Goal: Task Accomplishment & Management: Use online tool/utility

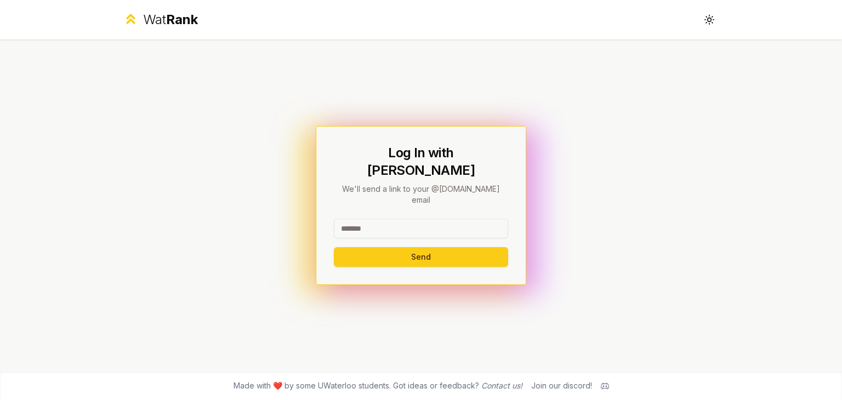
click at [379, 219] on input at bounding box center [421, 229] width 174 height 20
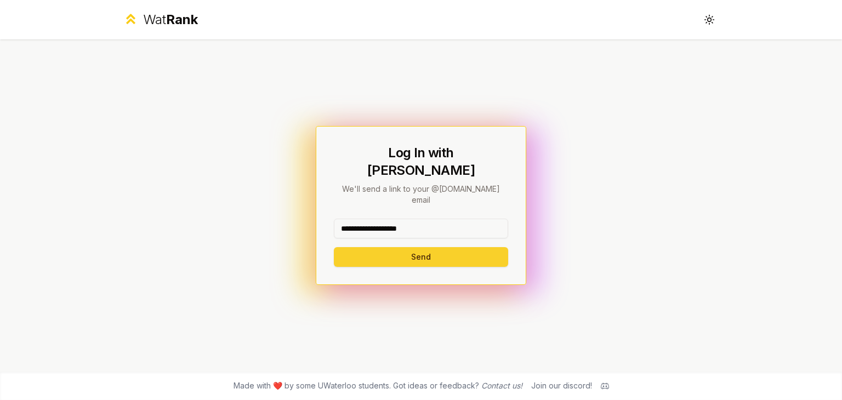
click at [402, 247] on button "Send" at bounding box center [421, 257] width 174 height 20
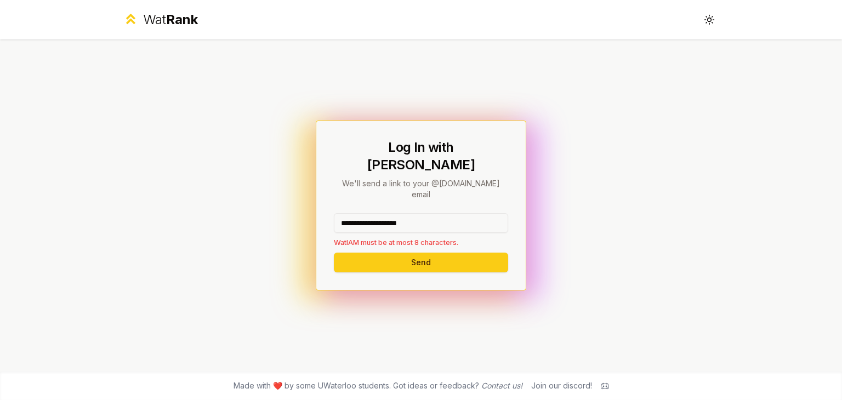
drag, startPoint x: 436, startPoint y: 210, endPoint x: 379, endPoint y: 215, distance: 57.2
click at [379, 215] on input "**********" at bounding box center [421, 223] width 174 height 20
click at [300, 220] on div "Log In with WatIAM We'll send a link to your @[DOMAIN_NAME] email ******** Only…" at bounding box center [420, 205] width 631 height 332
click at [398, 214] on input "********" at bounding box center [421, 223] width 174 height 20
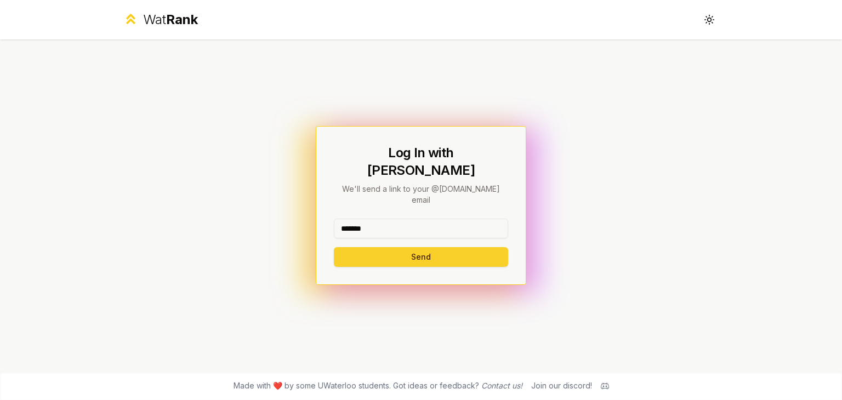
type input "*******"
click at [373, 247] on button "Send" at bounding box center [421, 257] width 174 height 20
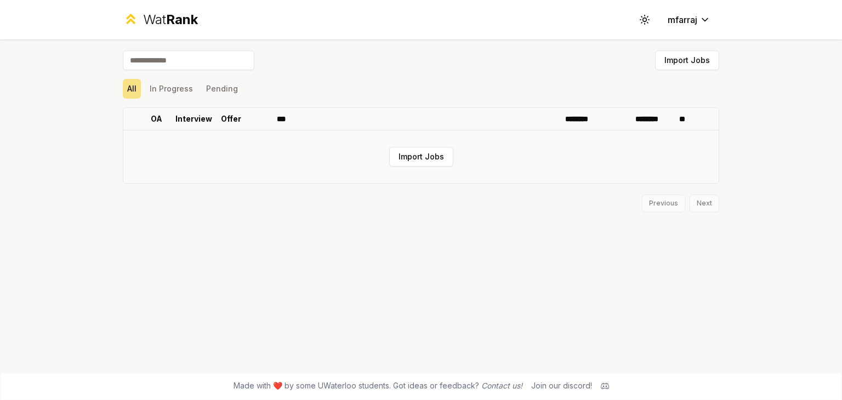
click at [419, 143] on td "Import Jobs" at bounding box center [420, 156] width 595 height 53
click at [427, 155] on button "Import Jobs" at bounding box center [421, 157] width 64 height 20
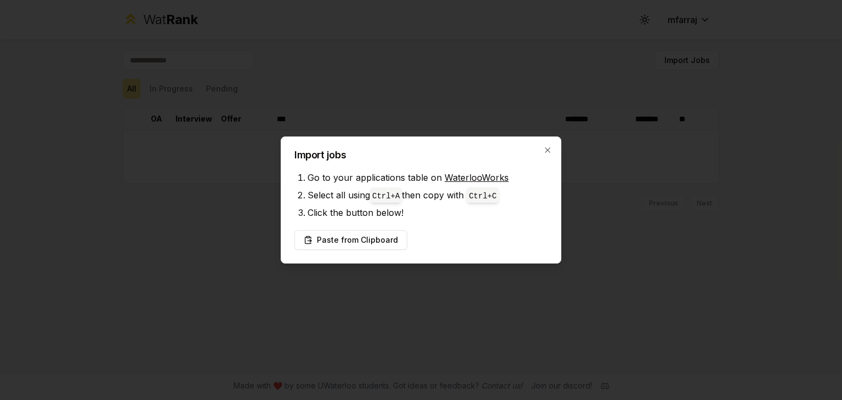
click at [805, 224] on div at bounding box center [421, 200] width 842 height 400
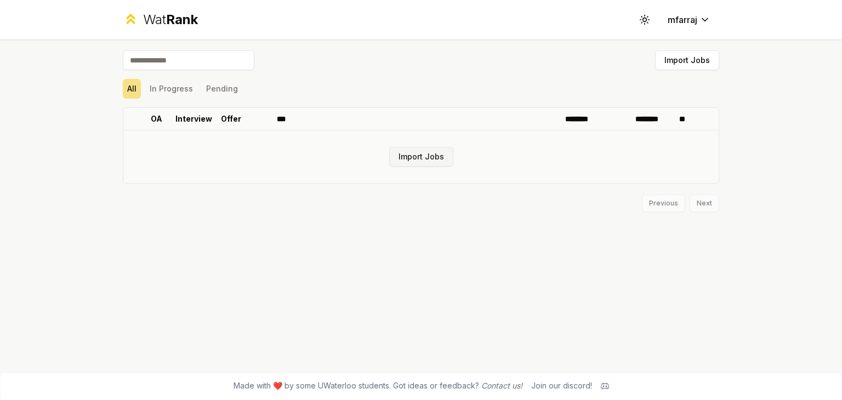
click at [421, 163] on button "Import Jobs" at bounding box center [421, 157] width 64 height 20
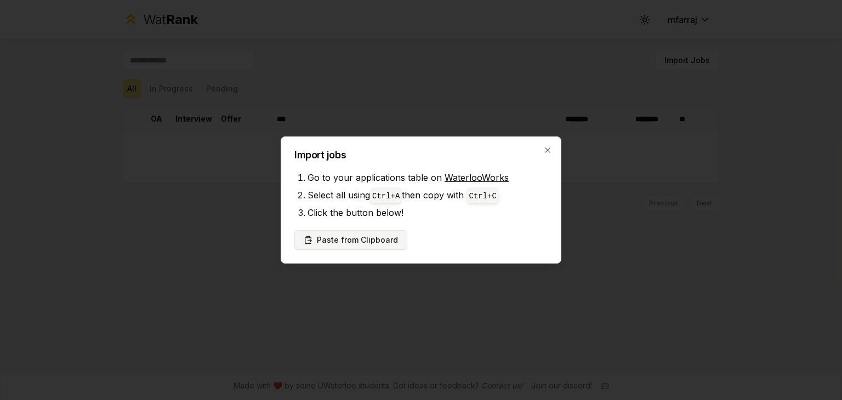
click at [344, 242] on button "Paste from Clipboard" at bounding box center [350, 240] width 113 height 20
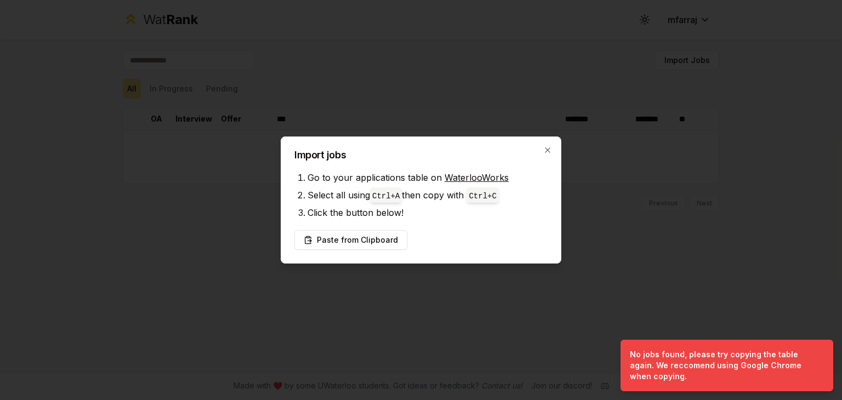
click at [340, 250] on div "Import jobs Go to your applications table on WaterlooWorks Select all using Ctr…" at bounding box center [421, 199] width 281 height 127
click at [336, 244] on button "Paste from Clipboard" at bounding box center [350, 240] width 113 height 20
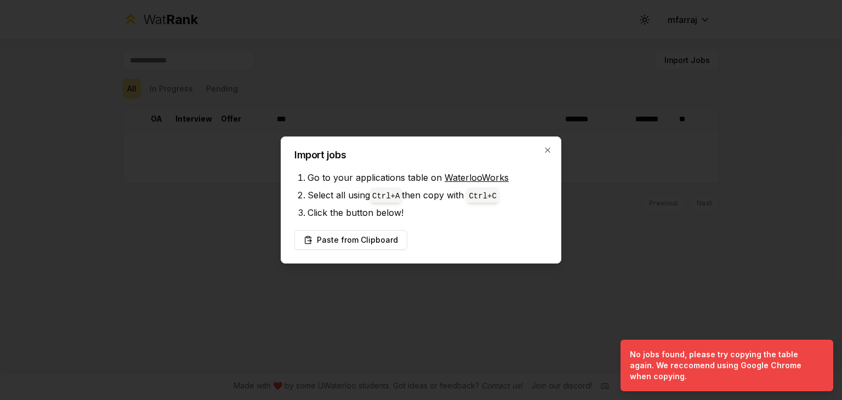
click at [481, 176] on link "WaterlooWorks" at bounding box center [476, 177] width 64 height 11
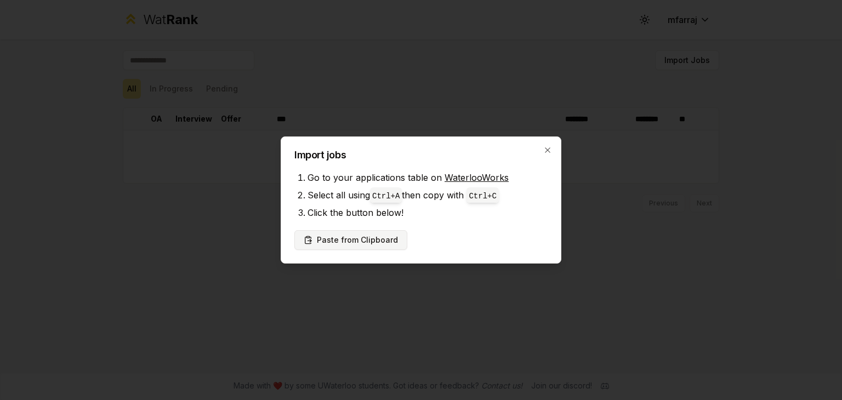
click at [362, 235] on button "Paste from Clipboard" at bounding box center [350, 240] width 113 height 20
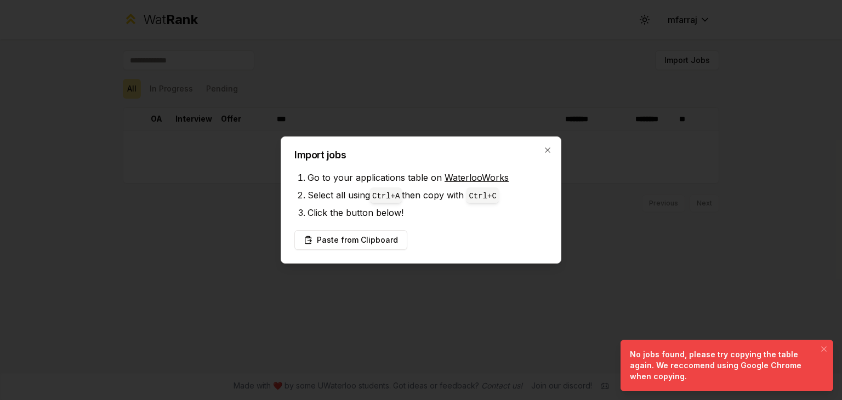
click at [669, 356] on div "No jobs found, please try copying the table again. We reccomend using Google Ch…" at bounding box center [725, 365] width 190 height 33
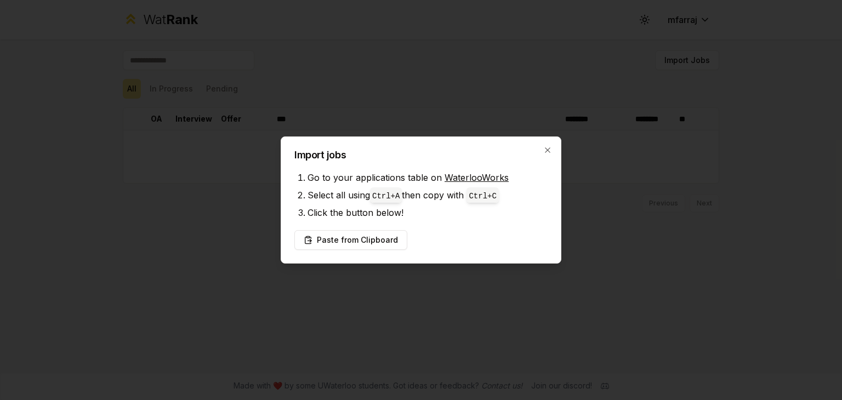
click at [550, 156] on div "Import jobs Go to your applications table on WaterlooWorks Select all using Ctr…" at bounding box center [421, 199] width 281 height 127
click at [550, 151] on icon "button" at bounding box center [547, 150] width 9 height 9
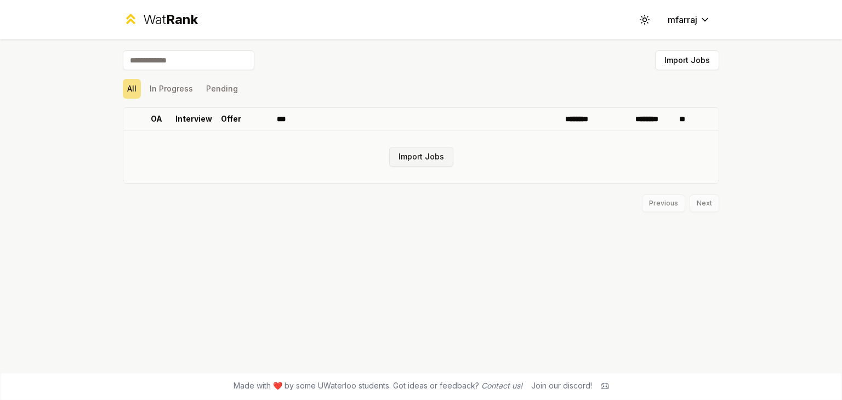
click at [423, 156] on button "Import Jobs" at bounding box center [421, 157] width 64 height 20
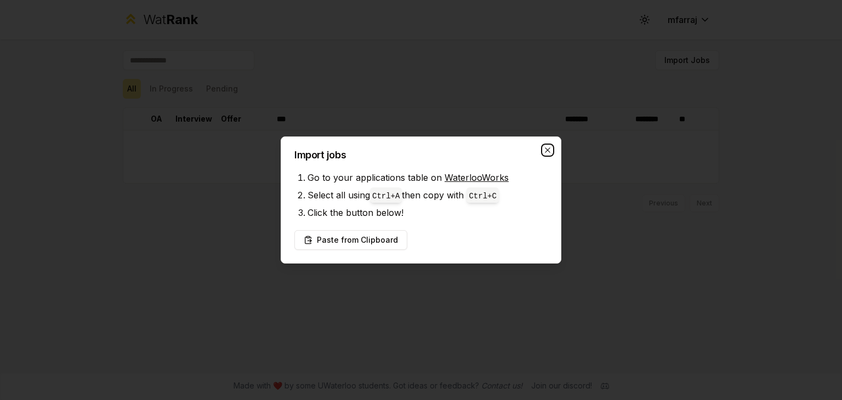
click at [550, 150] on icon "button" at bounding box center [547, 150] width 9 height 9
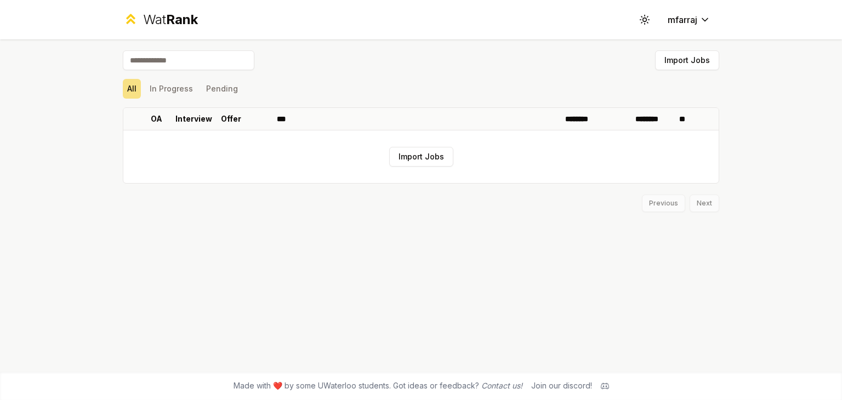
click at [180, 62] on input at bounding box center [189, 60] width 132 height 20
click at [192, 63] on input "****" at bounding box center [189, 60] width 132 height 20
type input "*"
click at [415, 153] on button "Import Jobs" at bounding box center [421, 157] width 64 height 20
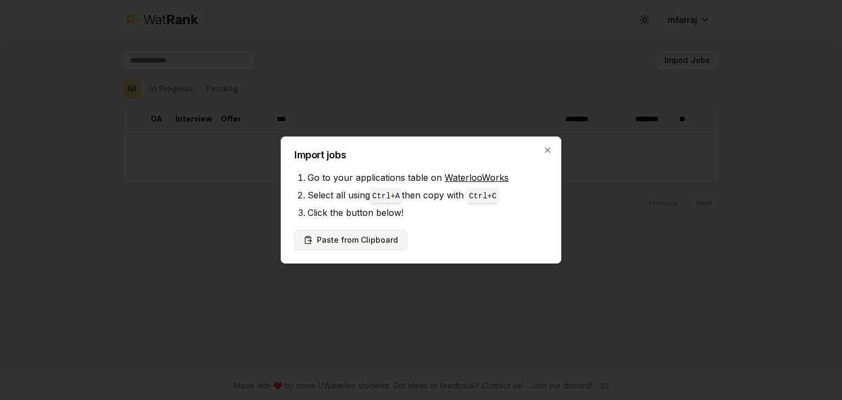
click at [343, 241] on button "Paste from Clipboard" at bounding box center [350, 240] width 113 height 20
click at [343, 246] on button "Paste from Clipboard" at bounding box center [350, 240] width 113 height 20
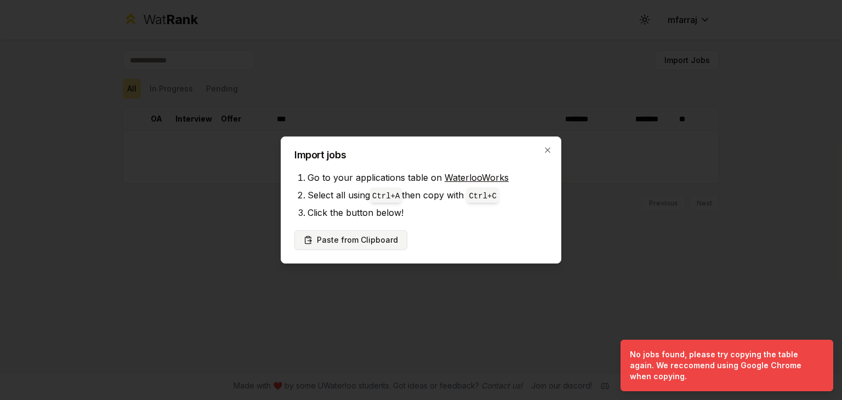
click at [361, 232] on button "Paste from Clipboard" at bounding box center [350, 240] width 113 height 20
click at [471, 182] on link "WaterlooWorks" at bounding box center [476, 177] width 64 height 11
click at [376, 241] on button "Paste from Clipboard" at bounding box center [350, 240] width 113 height 20
click at [357, 237] on button "Paste from Clipboard" at bounding box center [350, 240] width 113 height 20
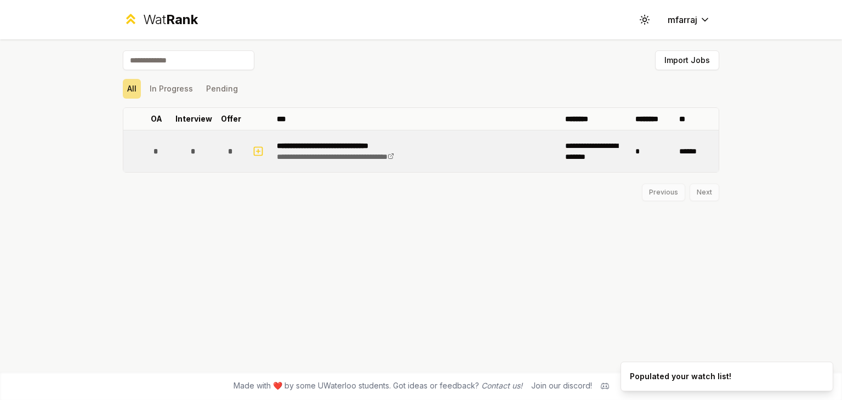
click at [583, 153] on td "**********" at bounding box center [596, 151] width 70 height 42
click at [322, 155] on link "**********" at bounding box center [335, 157] width 117 height 8
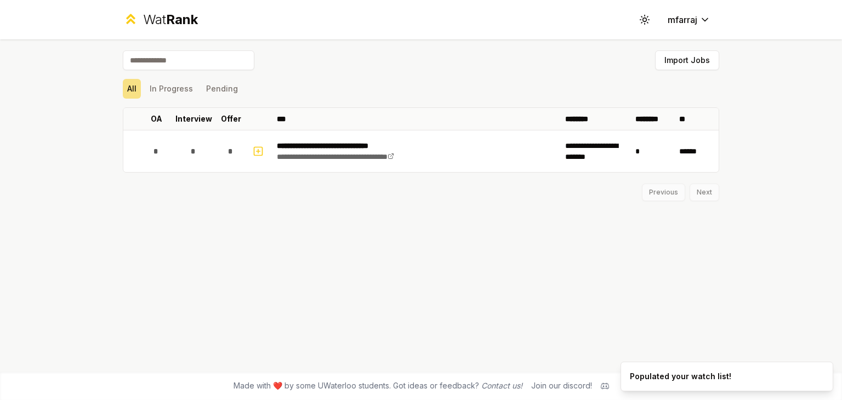
click at [482, 209] on div "**********" at bounding box center [420, 205] width 631 height 332
click at [178, 83] on button "In Progress" at bounding box center [171, 89] width 52 height 20
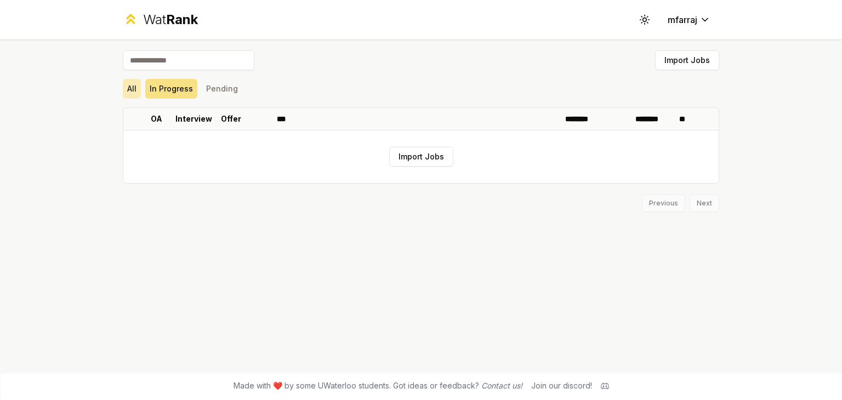
click at [124, 86] on button "All" at bounding box center [132, 89] width 18 height 20
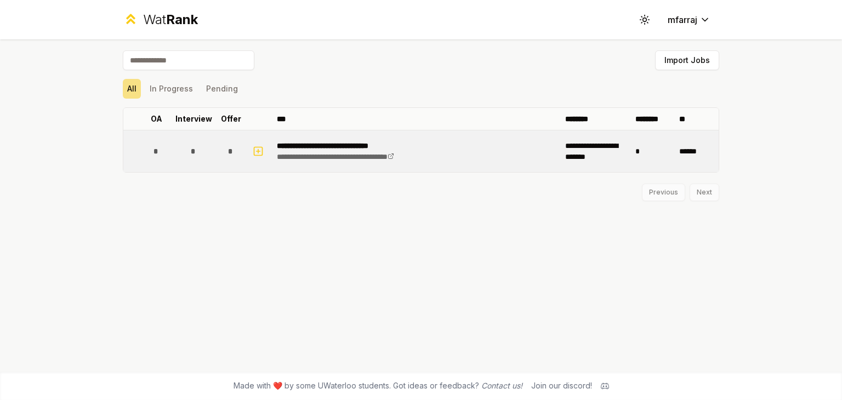
click at [688, 143] on td "******" at bounding box center [697, 151] width 44 height 42
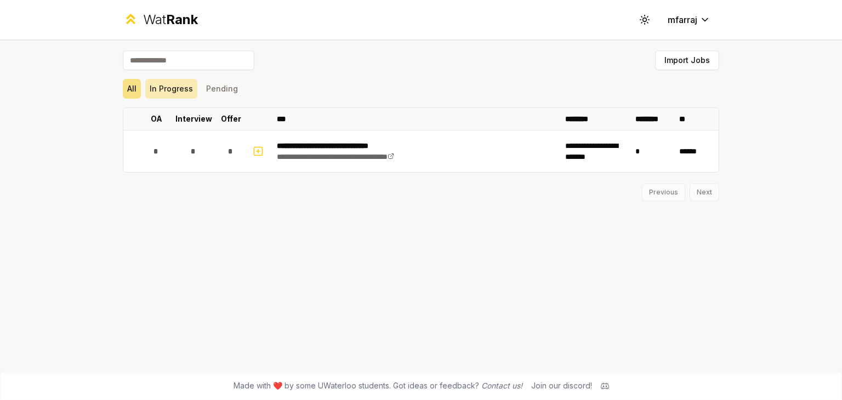
click at [179, 86] on button "In Progress" at bounding box center [171, 89] width 52 height 20
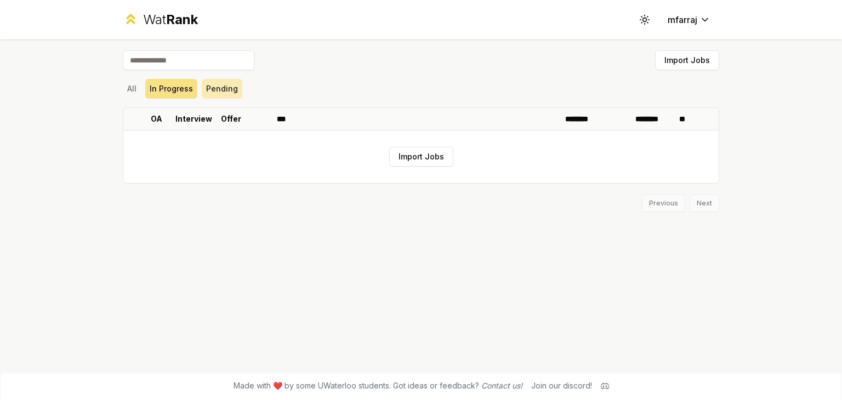
click at [221, 91] on button "Pending" at bounding box center [222, 89] width 41 height 20
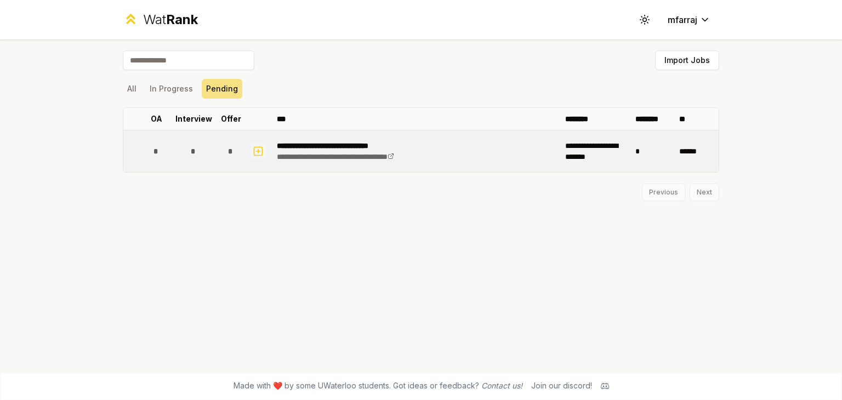
click at [257, 151] on icon "button" at bounding box center [258, 151] width 11 height 13
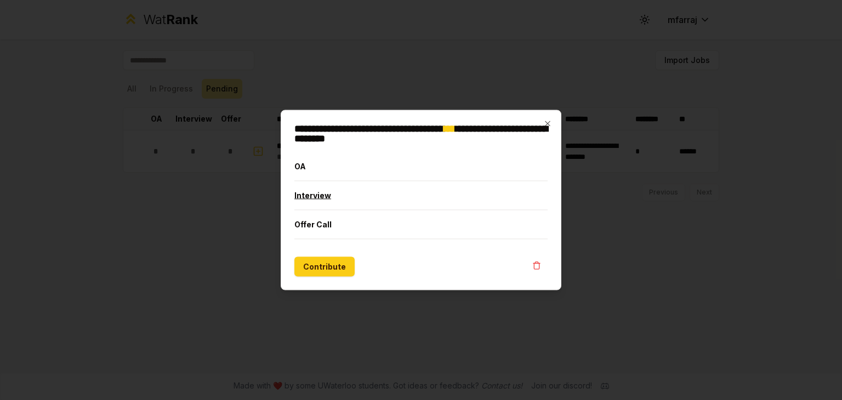
click at [339, 199] on button "Interview" at bounding box center [420, 195] width 253 height 28
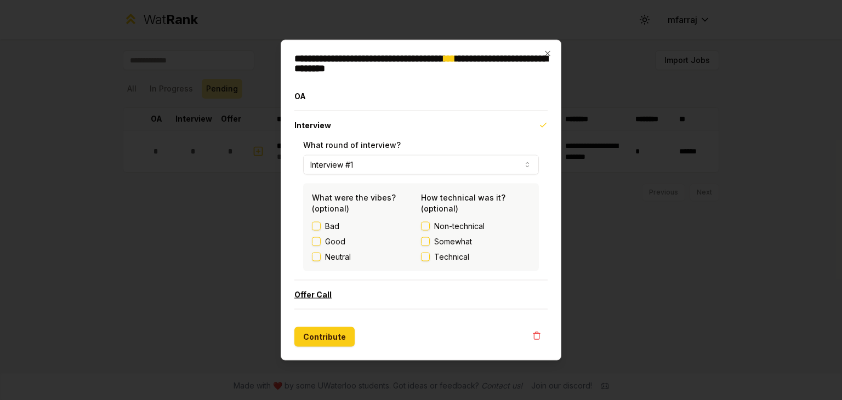
click at [390, 290] on button "Offer Call" at bounding box center [420, 295] width 253 height 28
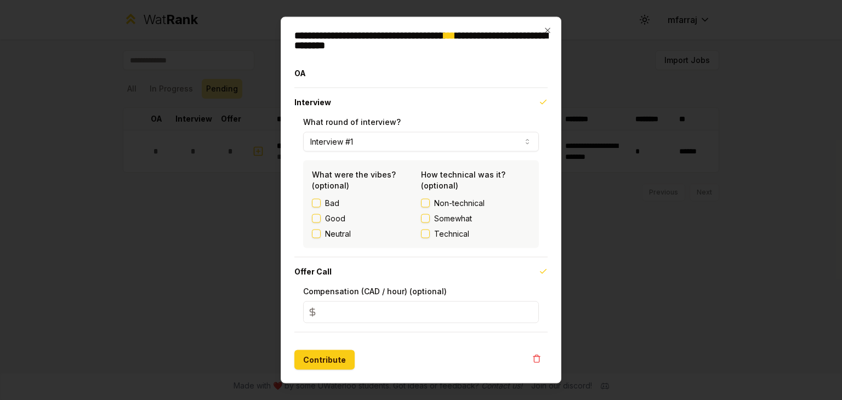
click at [414, 308] on input "*" at bounding box center [421, 312] width 236 height 22
click at [557, 203] on div "**********" at bounding box center [421, 200] width 281 height 367
click at [545, 32] on icon "button" at bounding box center [547, 30] width 9 height 9
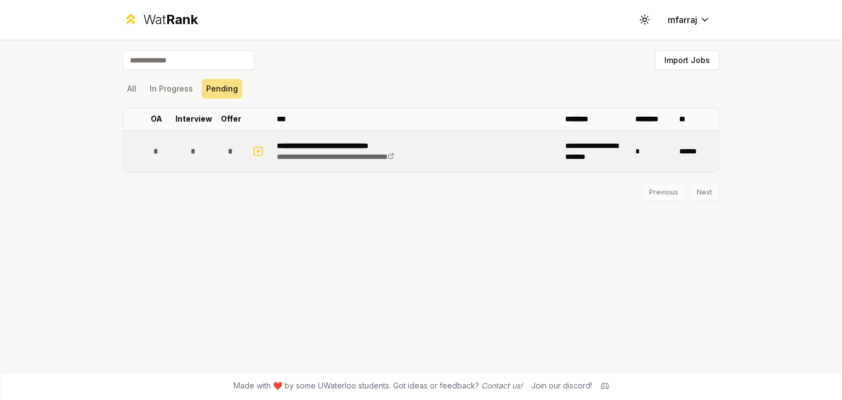
click at [213, 149] on td "*" at bounding box center [194, 151] width 44 height 42
click at [257, 150] on icon "button" at bounding box center [258, 151] width 11 height 13
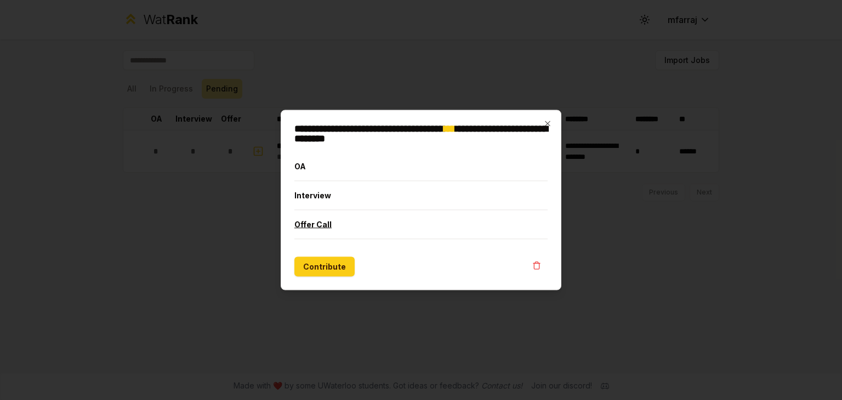
click at [455, 226] on button "Offer Call" at bounding box center [420, 224] width 253 height 28
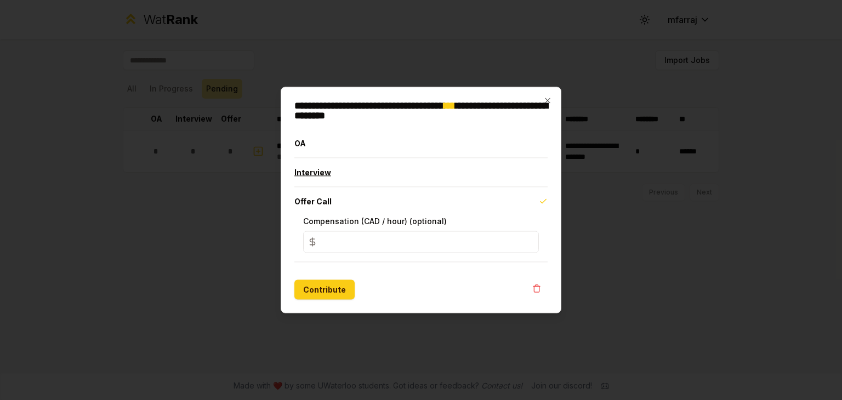
click at [427, 176] on button "Interview" at bounding box center [420, 172] width 253 height 28
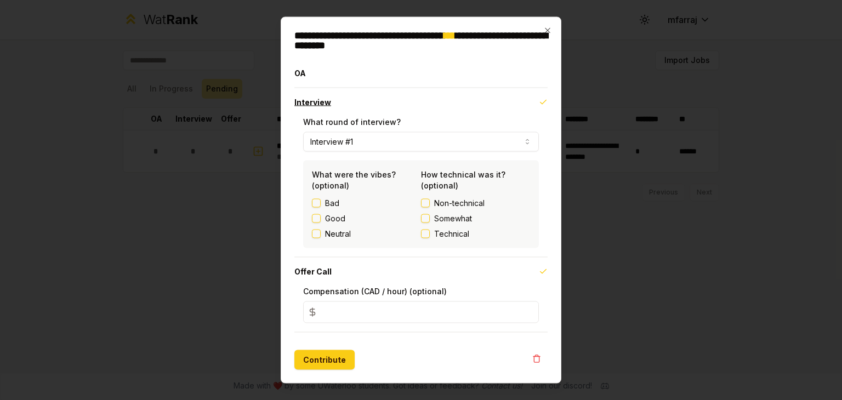
click at [384, 89] on button "Interview" at bounding box center [420, 102] width 253 height 28
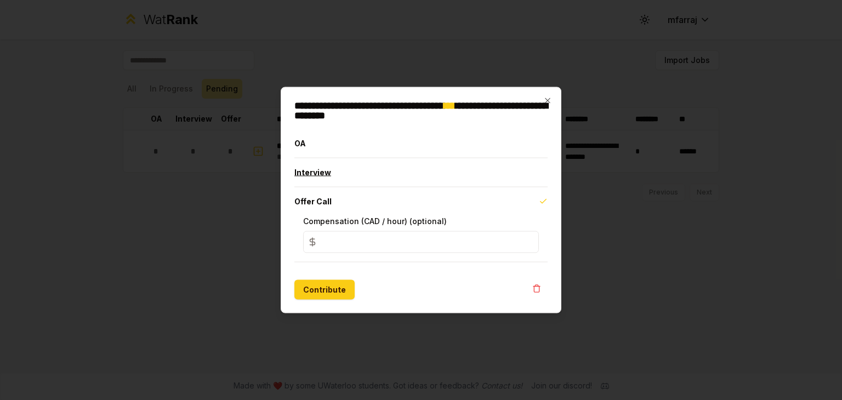
click at [384, 167] on button "Interview" at bounding box center [420, 172] width 253 height 28
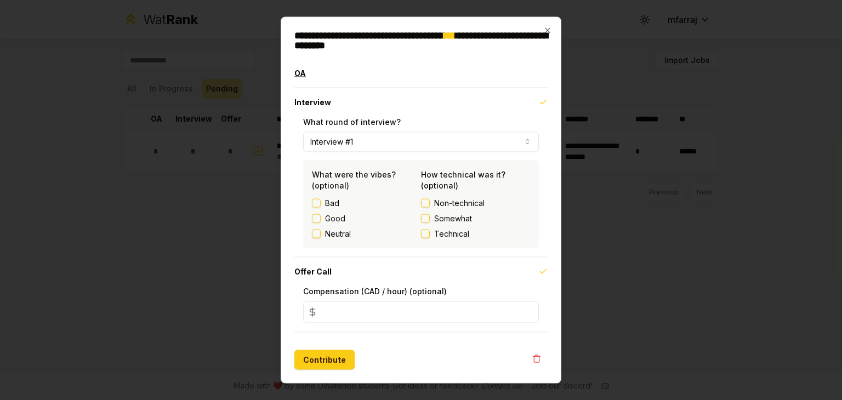
click at [361, 83] on button "OA" at bounding box center [420, 73] width 253 height 28
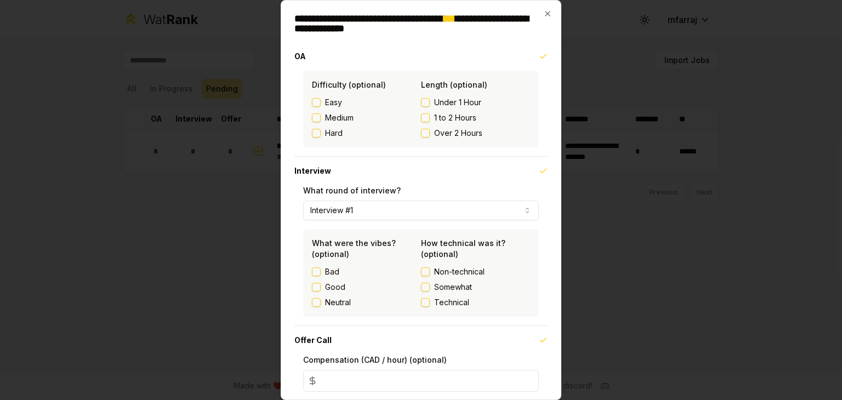
click at [326, 105] on span "Easy" at bounding box center [333, 102] width 17 height 11
click at [321, 105] on button "Easy" at bounding box center [316, 102] width 9 height 9
click at [335, 117] on span "Medium" at bounding box center [339, 117] width 28 height 11
click at [321, 117] on button "Medium" at bounding box center [316, 117] width 9 height 9
click at [425, 102] on button "Under 1 Hour" at bounding box center [425, 102] width 9 height 9
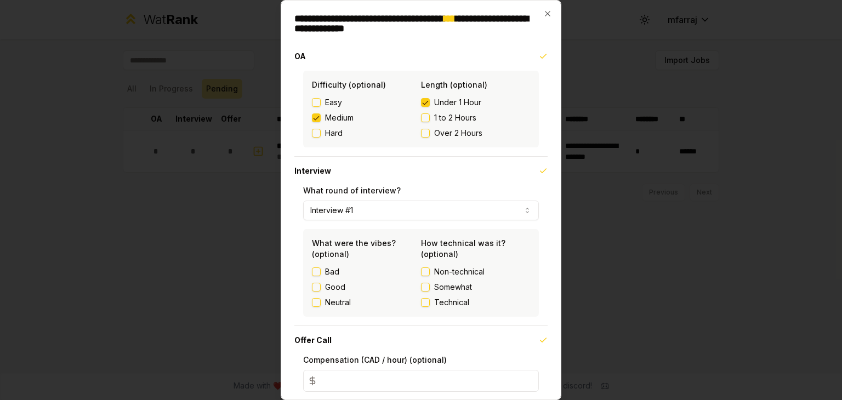
click at [317, 286] on button "Good" at bounding box center [316, 287] width 9 height 9
click at [424, 273] on button "Non-technical" at bounding box center [425, 271] width 9 height 9
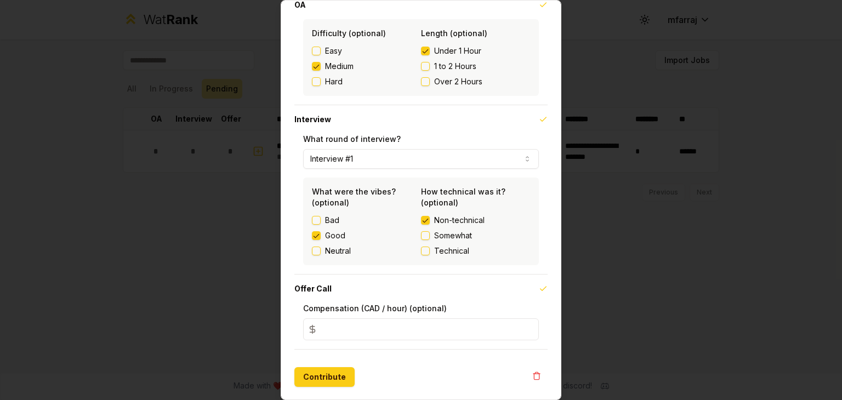
click at [413, 327] on input "*" at bounding box center [421, 329] width 236 height 22
type input "**"
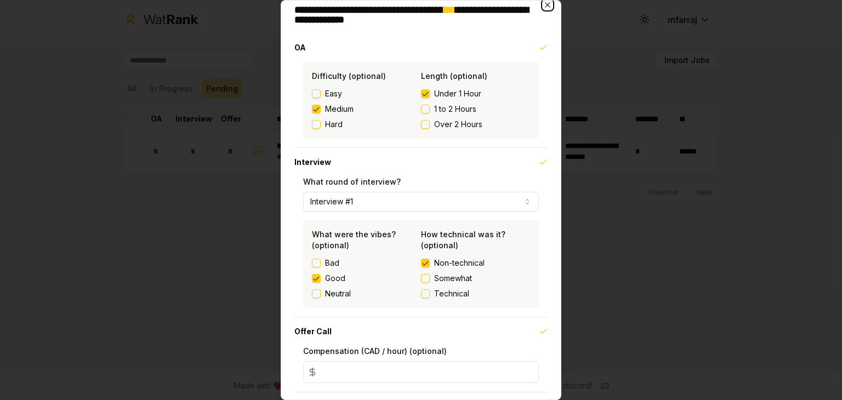
click at [543, 8] on icon "button" at bounding box center [547, 5] width 9 height 9
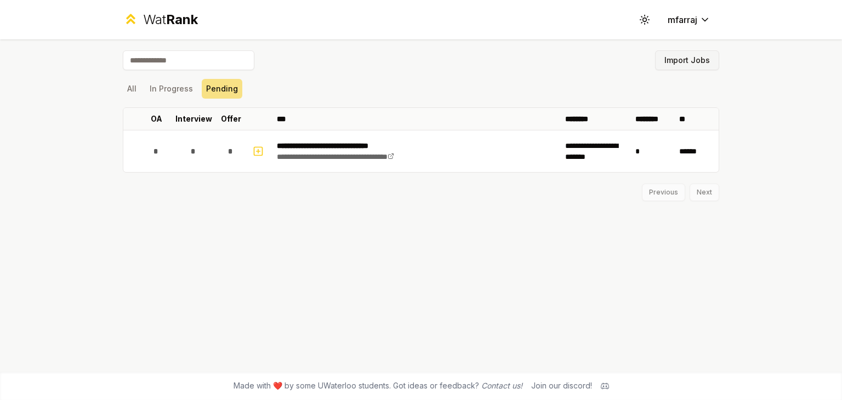
click at [704, 67] on button "Import Jobs" at bounding box center [687, 60] width 64 height 20
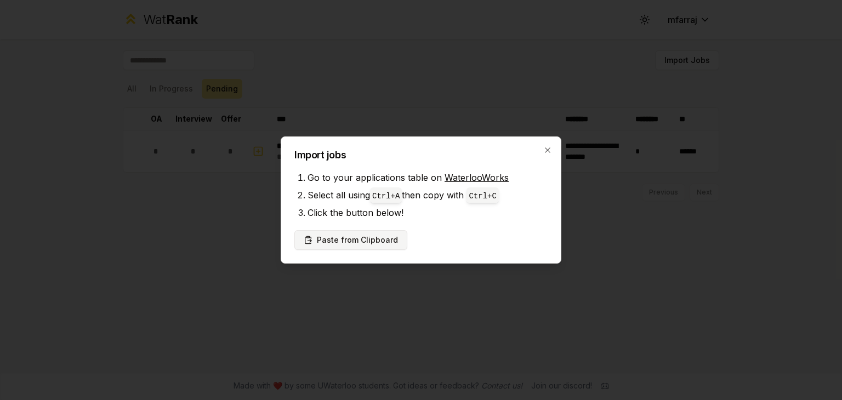
click at [372, 233] on button "Paste from Clipboard" at bounding box center [350, 240] width 113 height 20
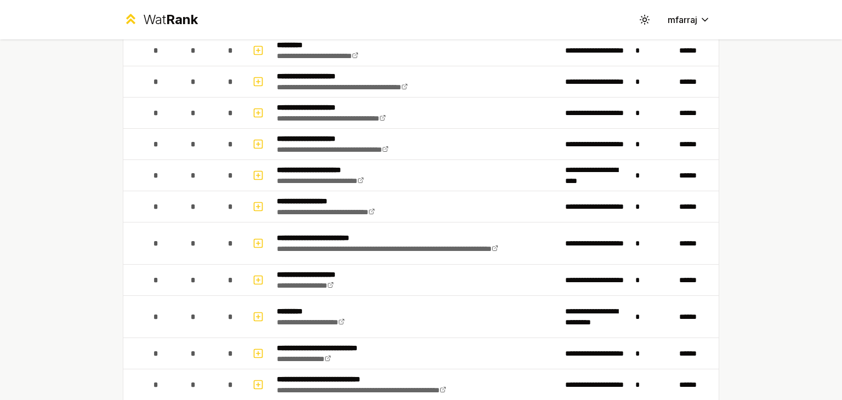
scroll to position [0, 0]
